Goal: Transaction & Acquisition: Purchase product/service

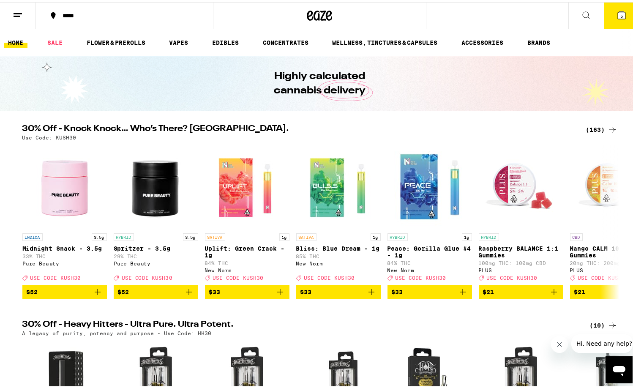
click at [602, 129] on div "(163)" at bounding box center [601, 128] width 31 height 10
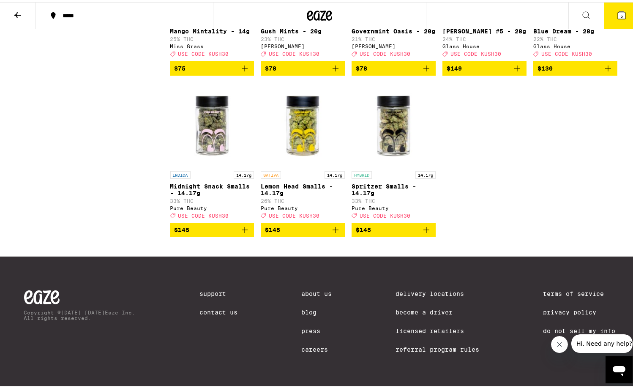
scroll to position [5387, 0]
